Goal: Book appointment/travel/reservation

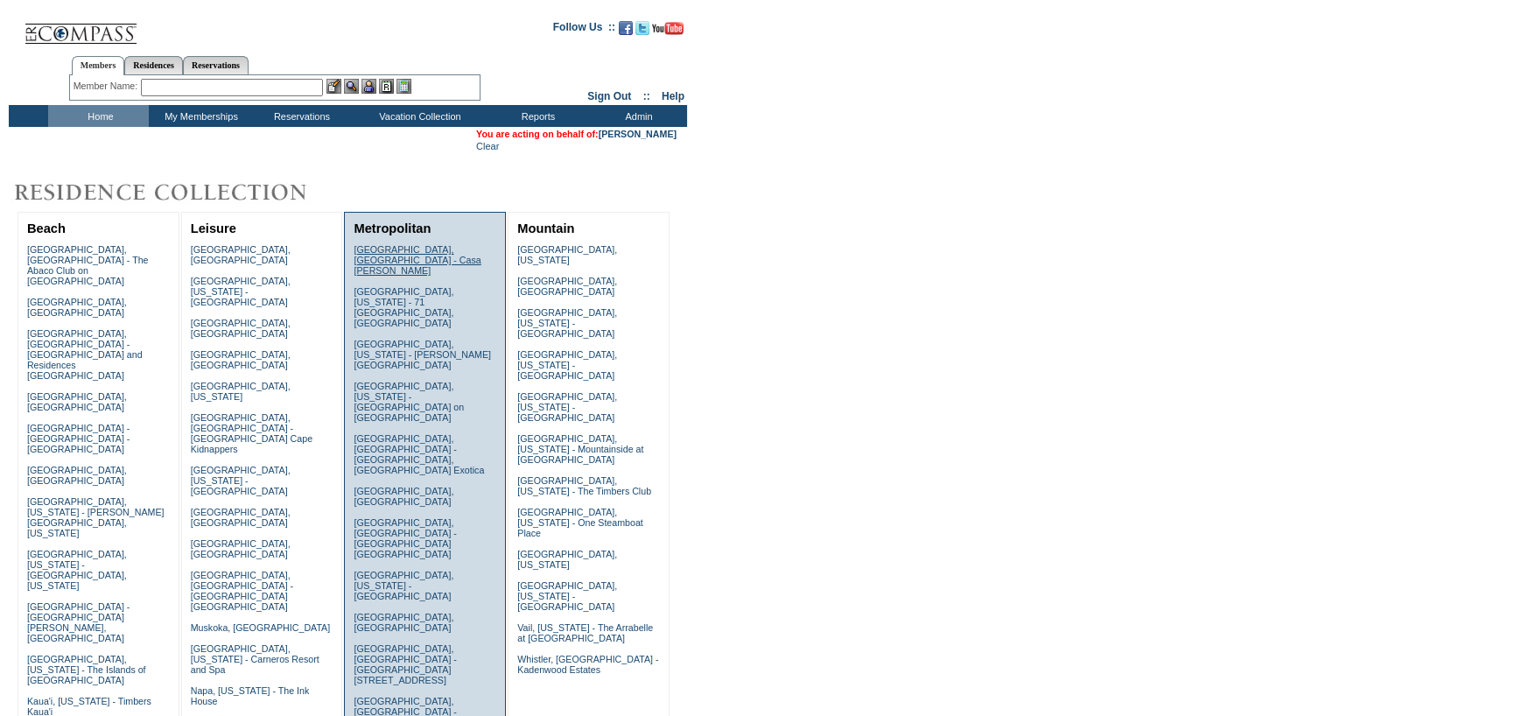
click at [413, 251] on link "[GEOGRAPHIC_DATA], [GEOGRAPHIC_DATA] - Casa [PERSON_NAME]" at bounding box center [417, 260] width 127 height 32
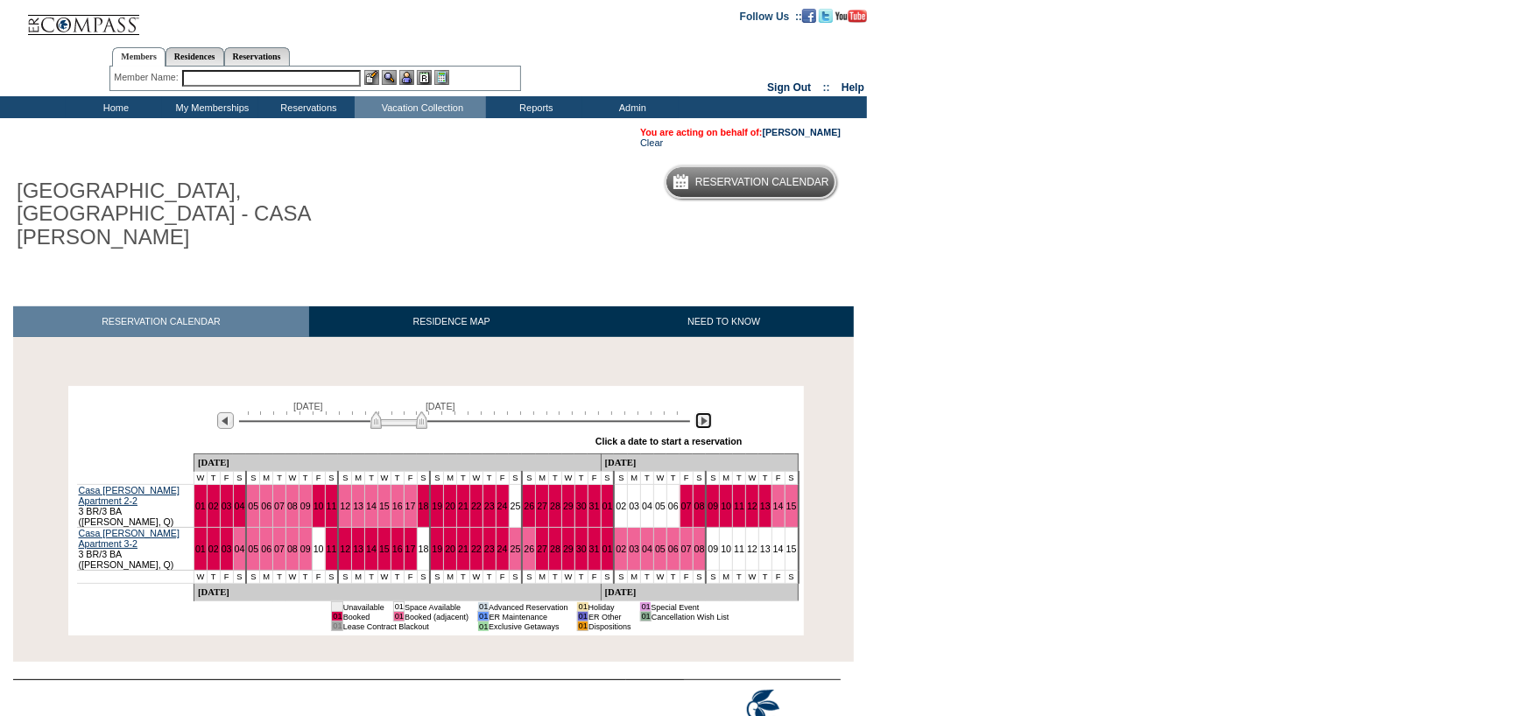
click at [707, 412] on img at bounding box center [703, 420] width 17 height 17
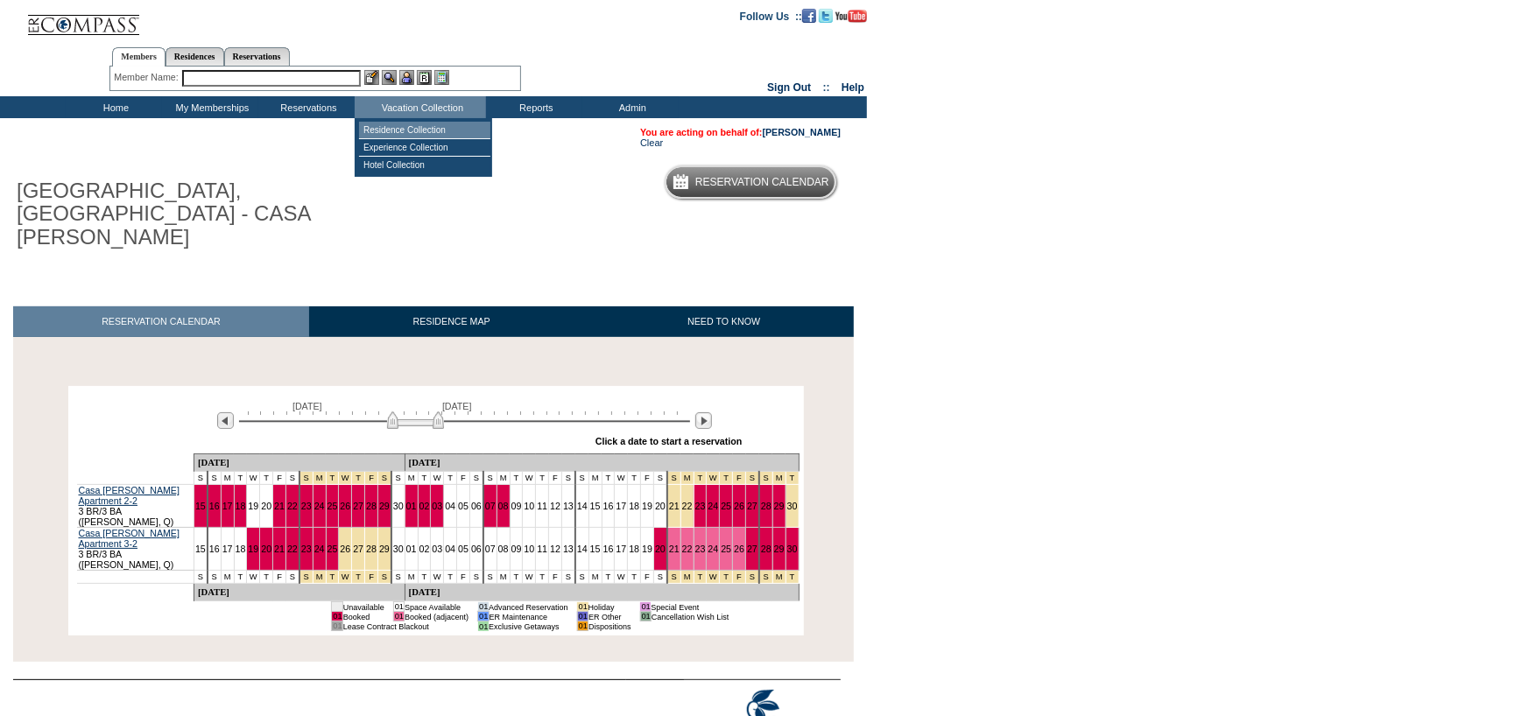
drag, startPoint x: 381, startPoint y: 130, endPoint x: 377, endPoint y: 140, distance: 10.2
click at [381, 130] on td "Residence Collection" at bounding box center [424, 131] width 131 height 18
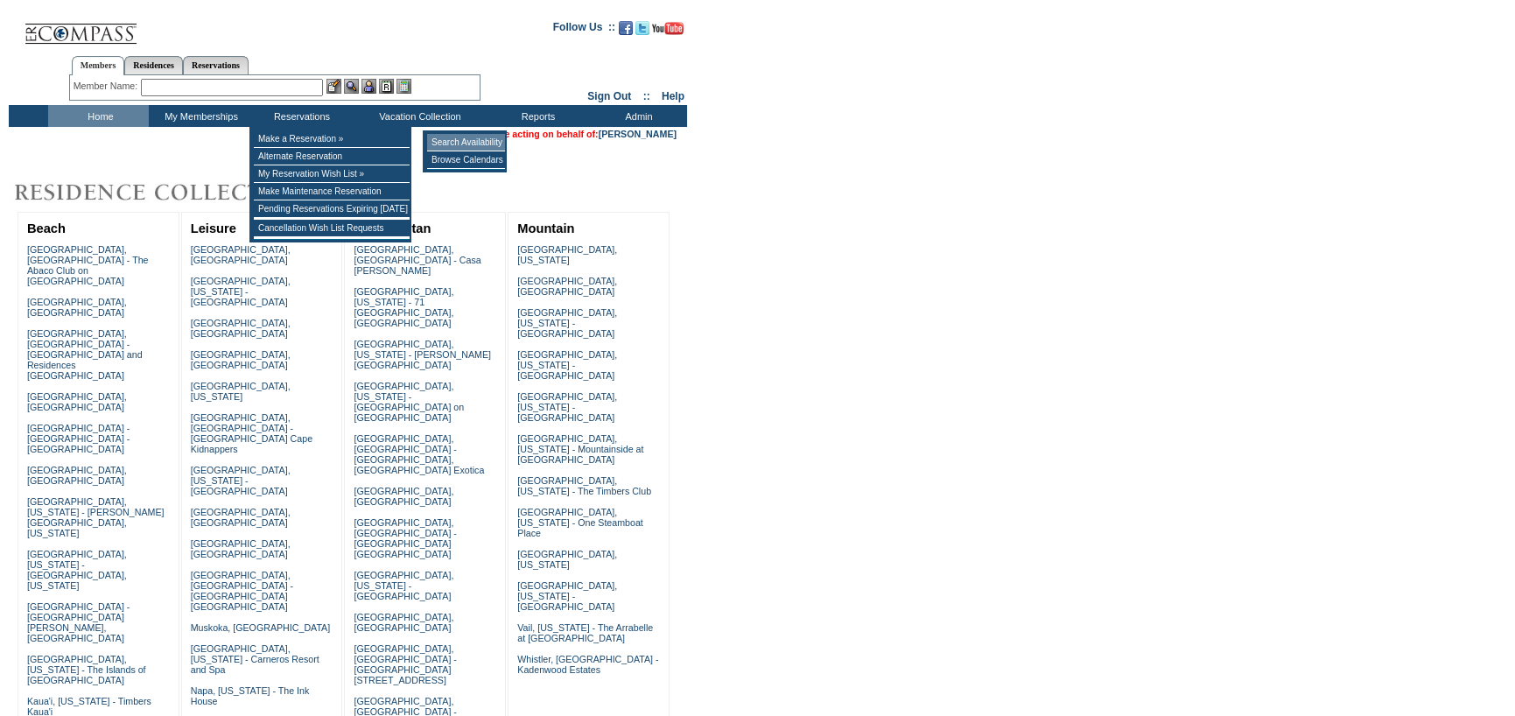
click at [453, 143] on td "Search Availability" at bounding box center [466, 143] width 78 height 18
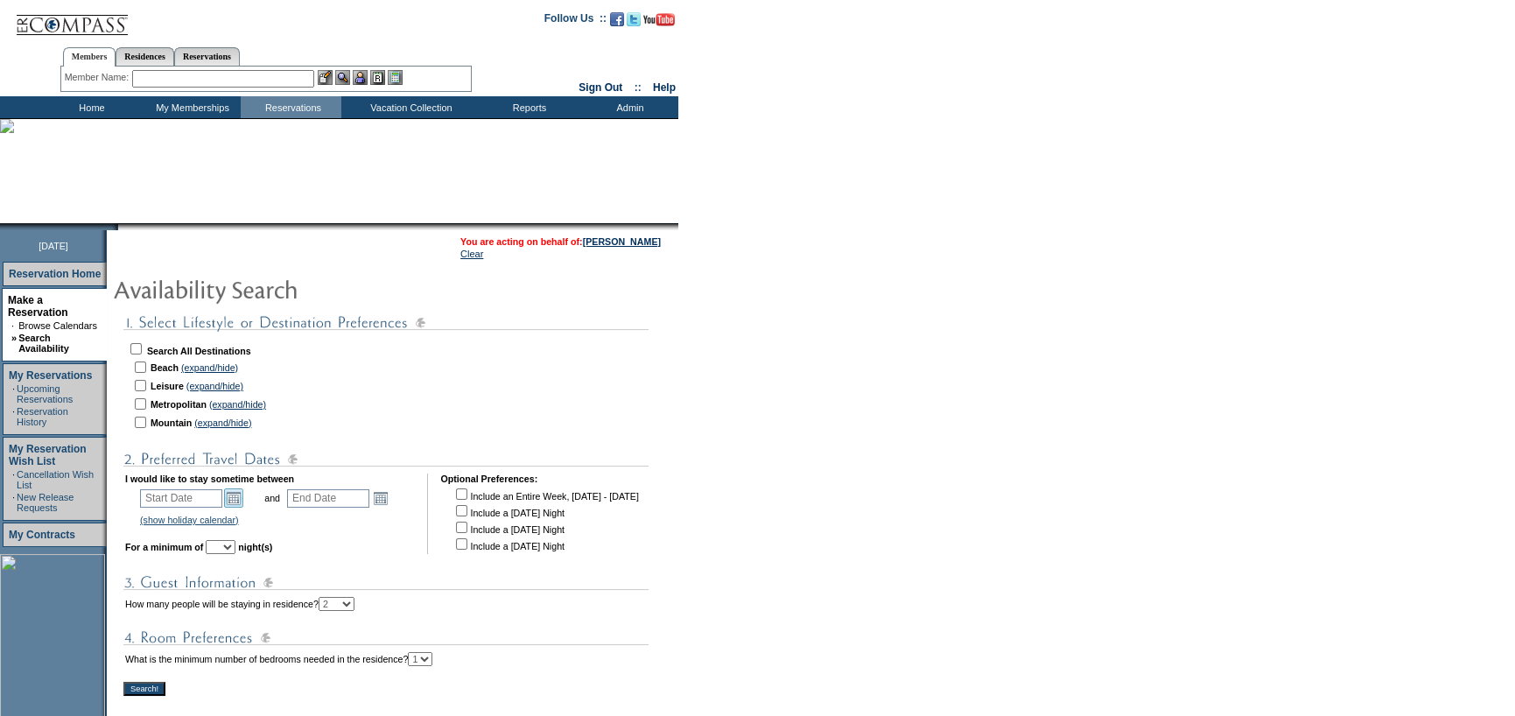
click at [240, 498] on link "Open the calendar popup." at bounding box center [233, 498] width 19 height 19
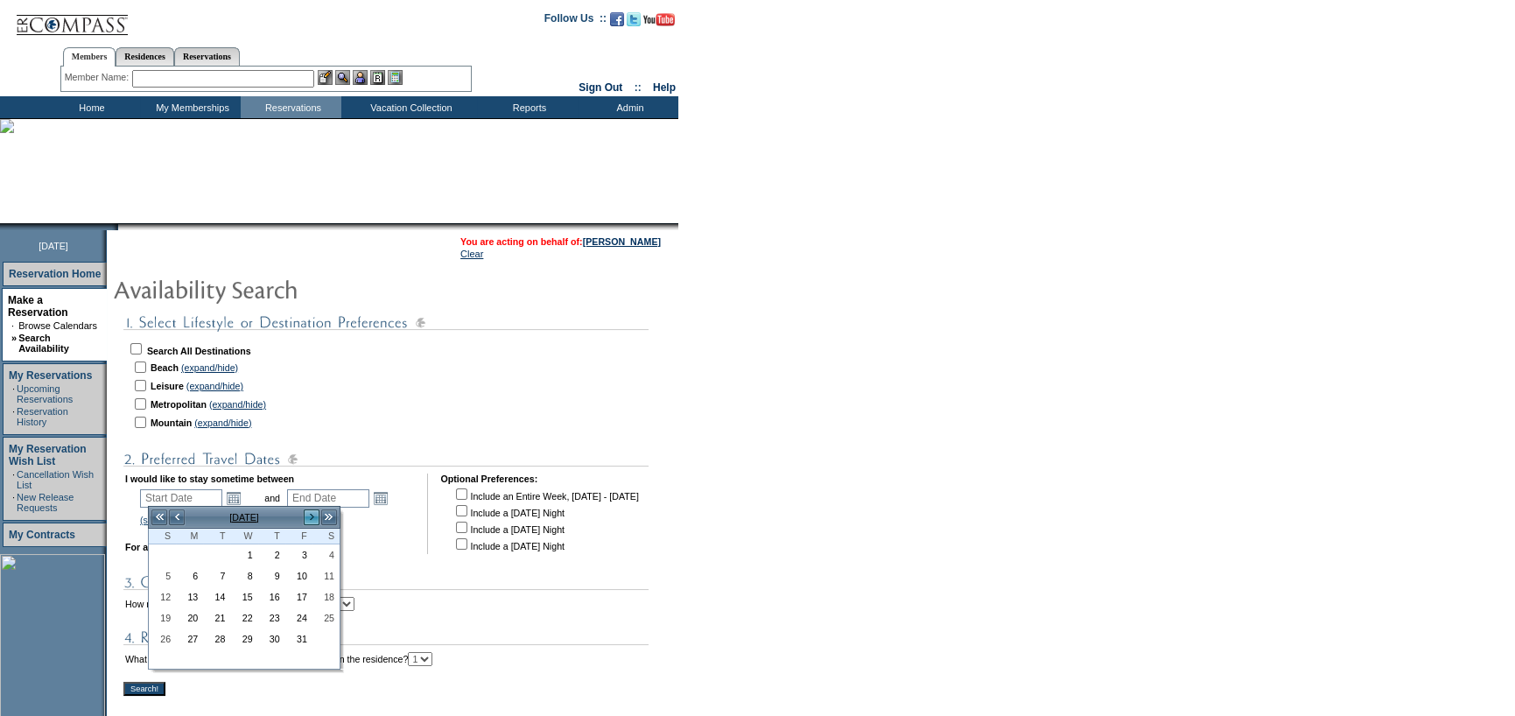
click at [307, 519] on link ">" at bounding box center [312, 518] width 18 height 18
click at [322, 589] on link "20" at bounding box center [325, 596] width 25 height 19
type input "2025-12-20"
type input "2025-12-21"
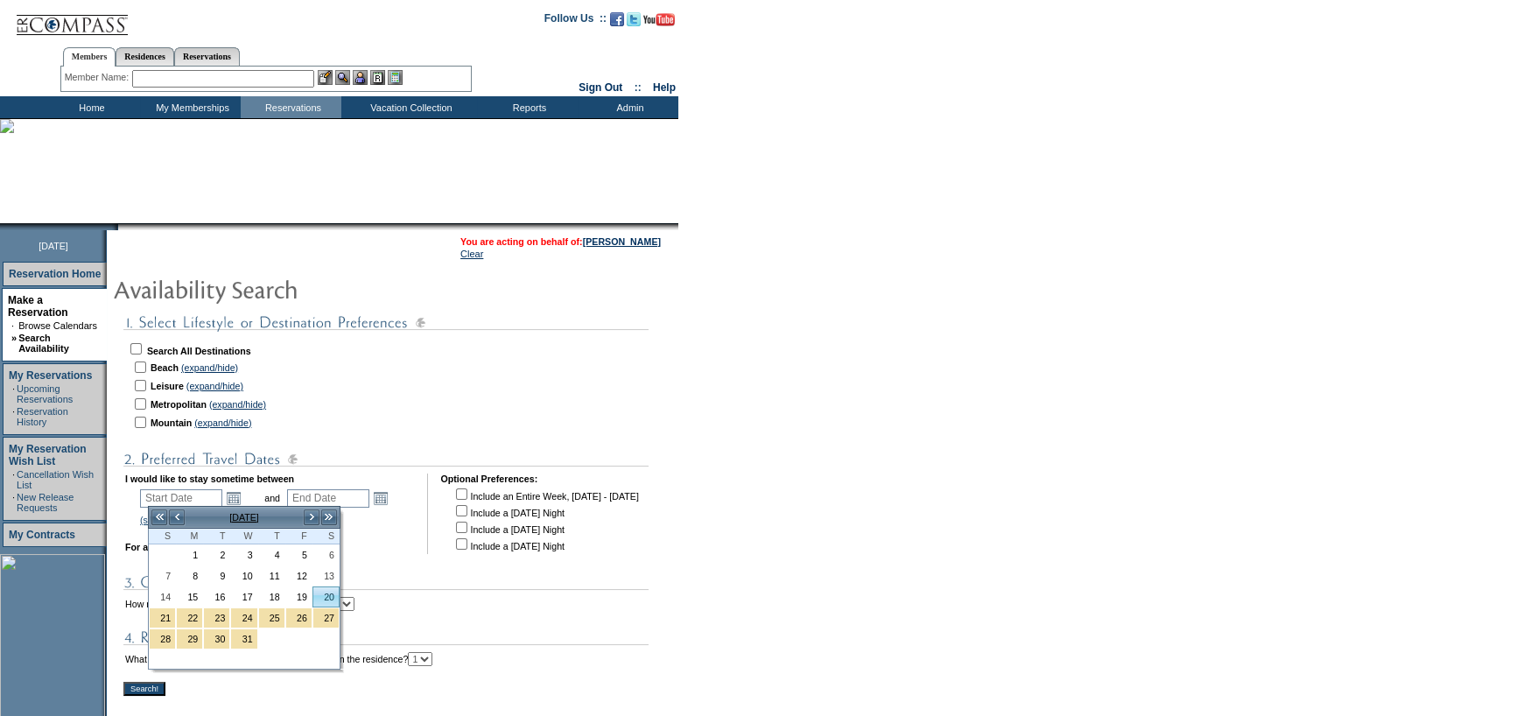
type input "12/20/2025"
type input "12/21/2025"
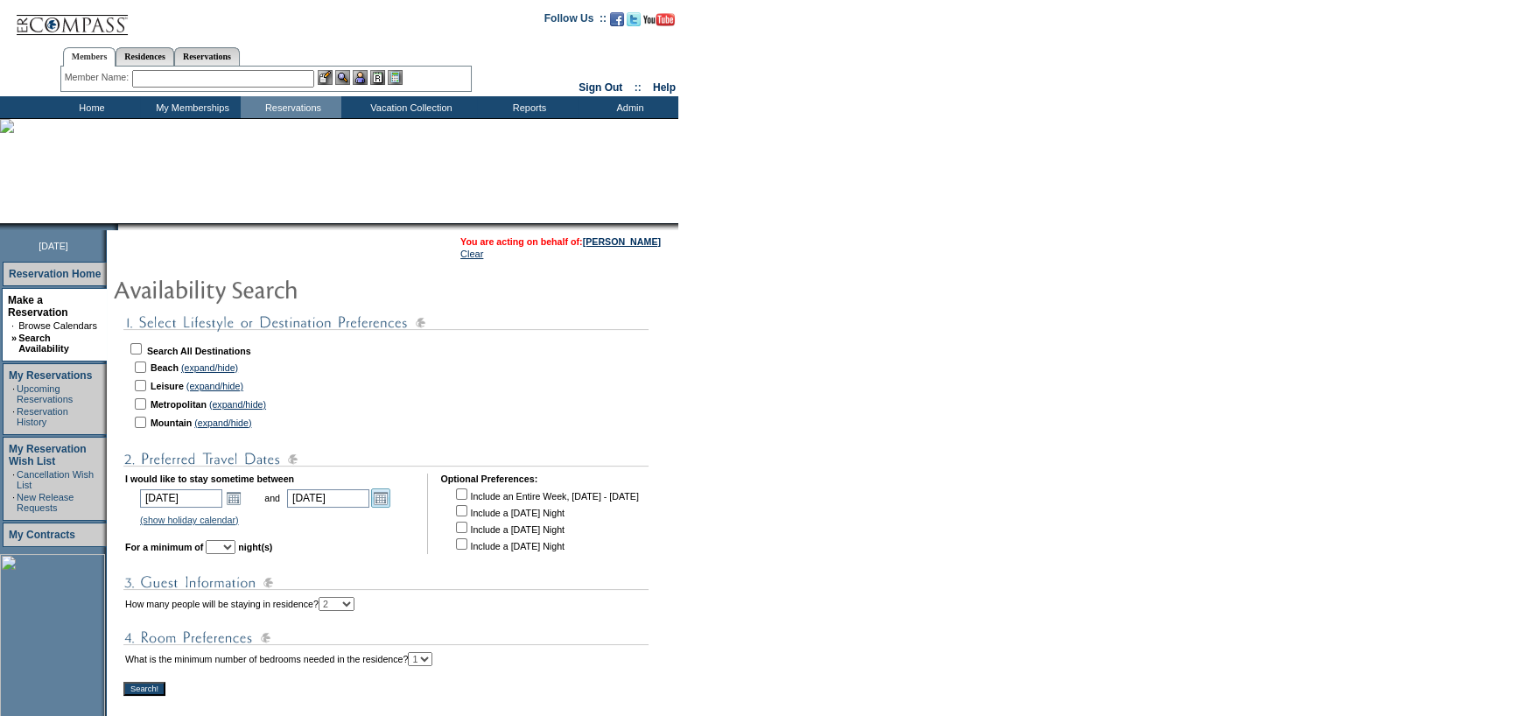
click at [390, 494] on link "Open the calendar popup." at bounding box center [380, 498] width 19 height 19
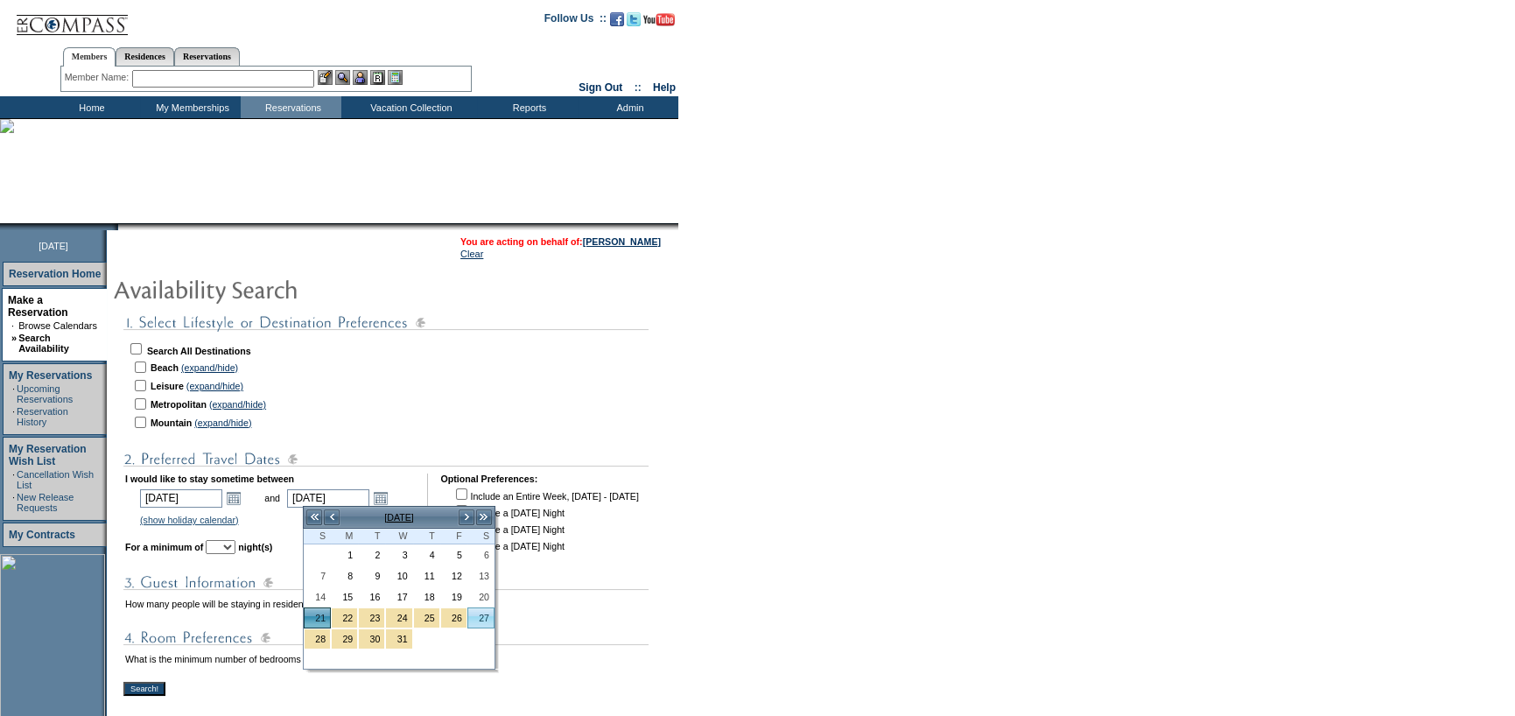
click at [480, 616] on link "27" at bounding box center [480, 617] width 25 height 19
type input "2025-12-27"
type input "12/27/2025"
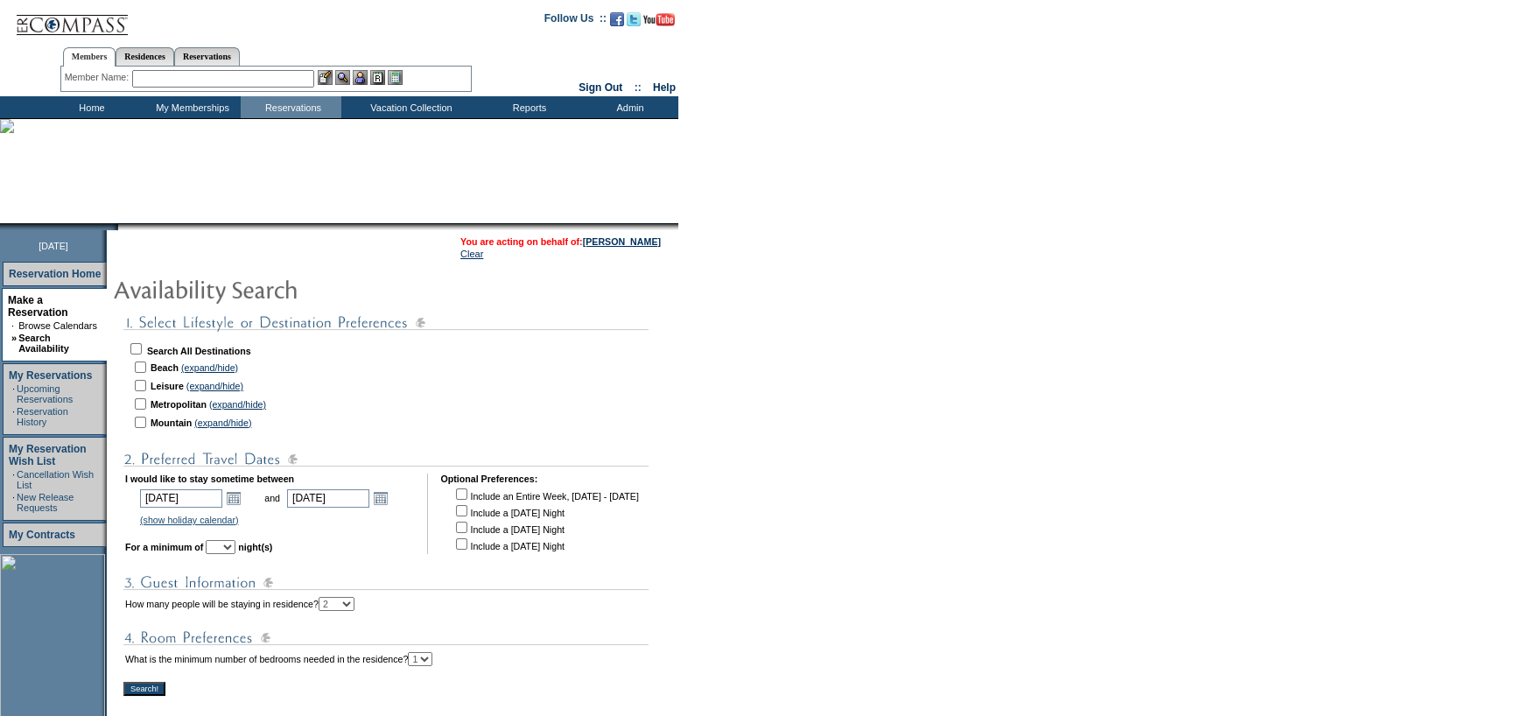
click at [236, 552] on select "1 2 3 4 5 6 7 8 9 10 11 12 13 14" at bounding box center [221, 547] width 30 height 14
select select "6"
click at [229, 540] on select "1 2 3 4 5 6 7 8 9 10 11 12 13 14" at bounding box center [221, 547] width 30 height 14
click at [142, 351] on input "checkbox" at bounding box center [135, 348] width 11 height 11
checkbox input "true"
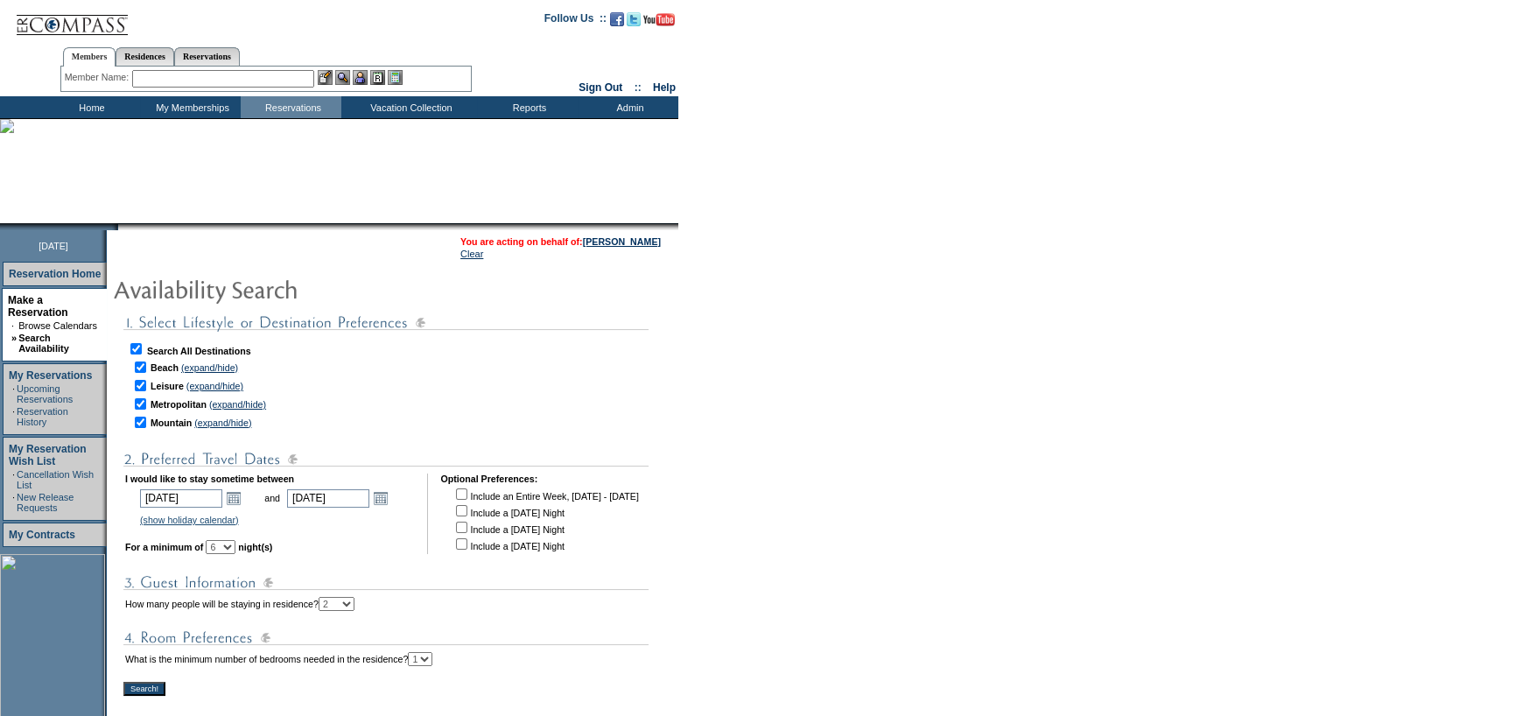
checkbox input "true"
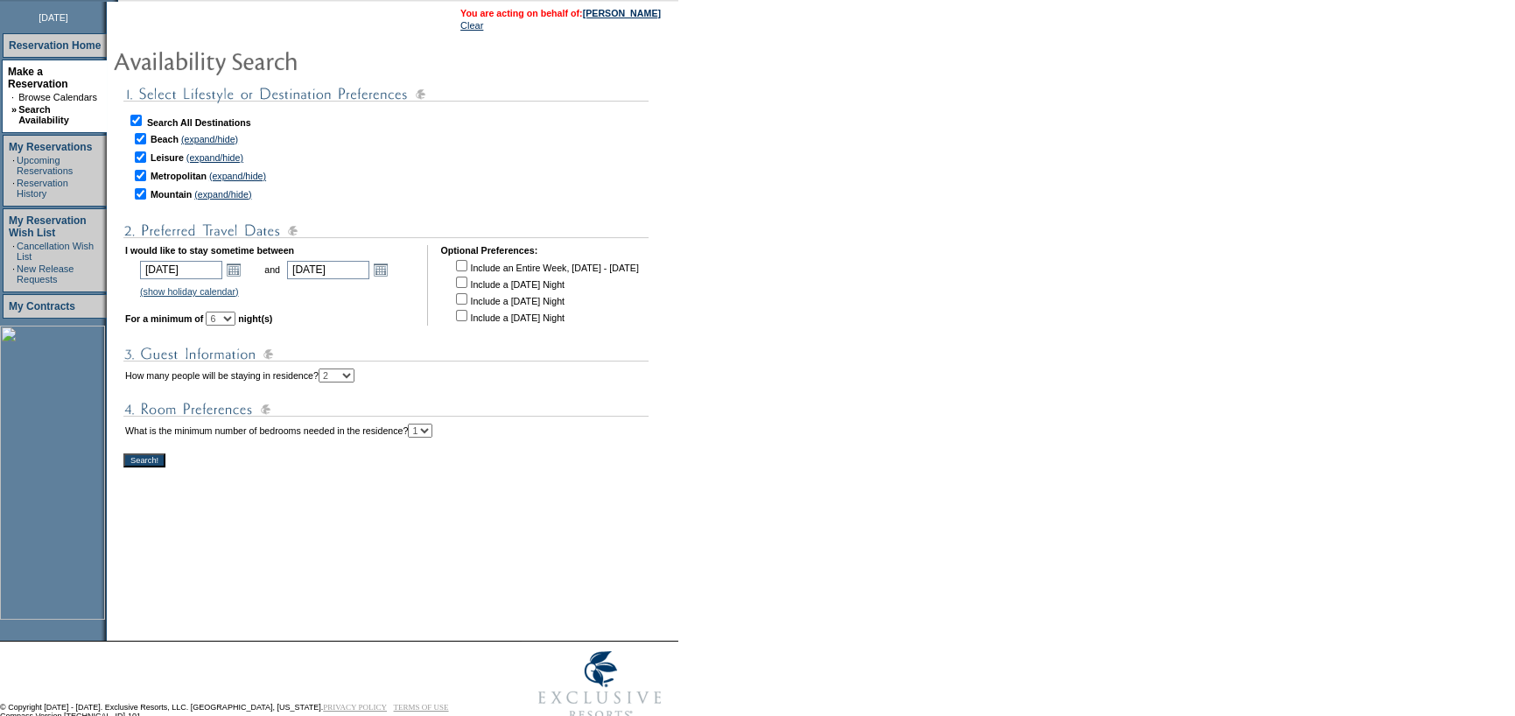
scroll to position [237, 0]
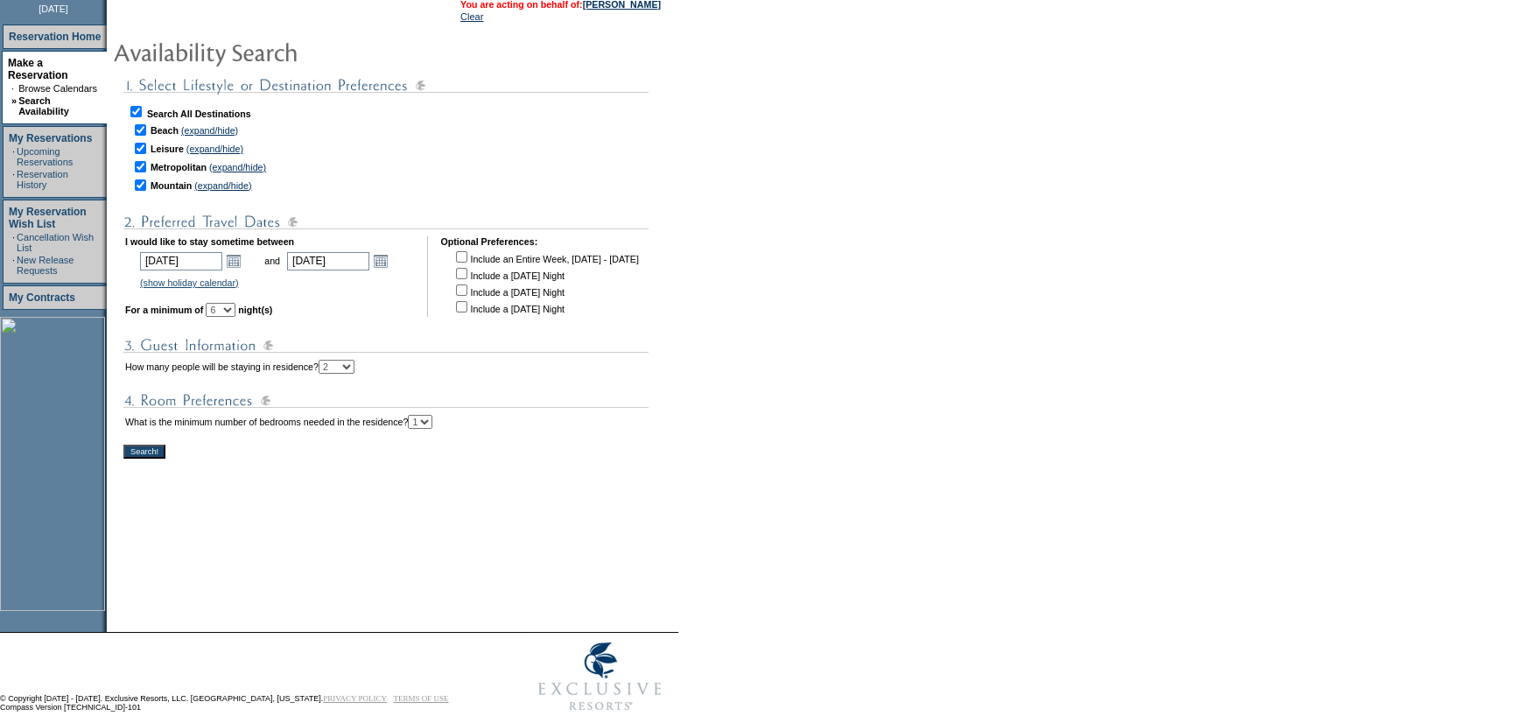
click at [153, 448] on input "Search!" at bounding box center [144, 452] width 42 height 14
